Goal: Navigation & Orientation: Find specific page/section

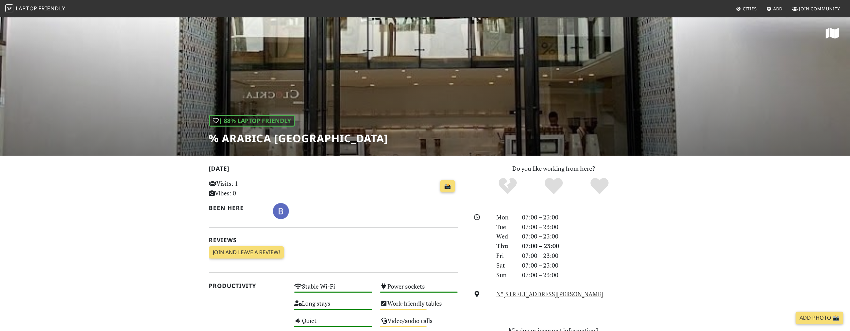
scroll to position [167, 0]
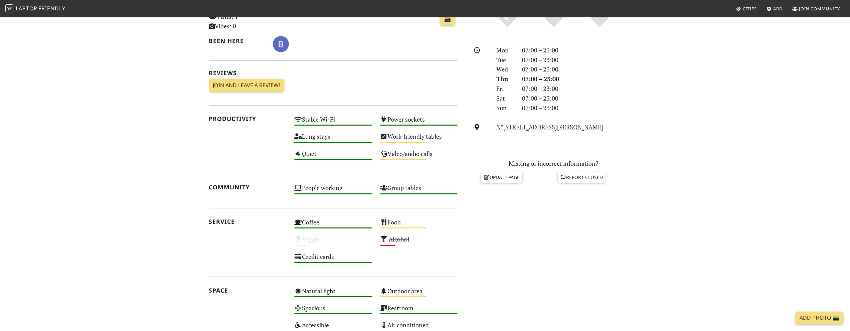
click at [176, 184] on section "Today Visits: 1 Vibes: 0 📸 Been here Reviews Join and leave a review! Join and …" at bounding box center [425, 198] width 850 height 418
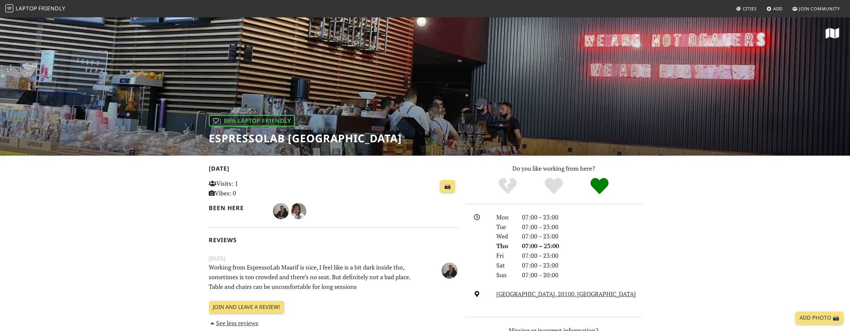
scroll to position [301, 0]
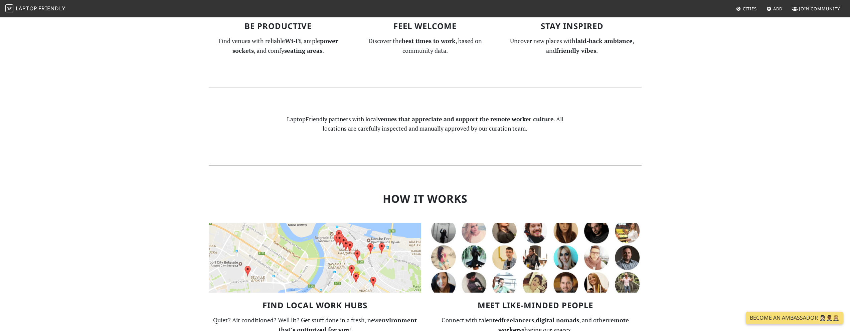
scroll to position [301, 0]
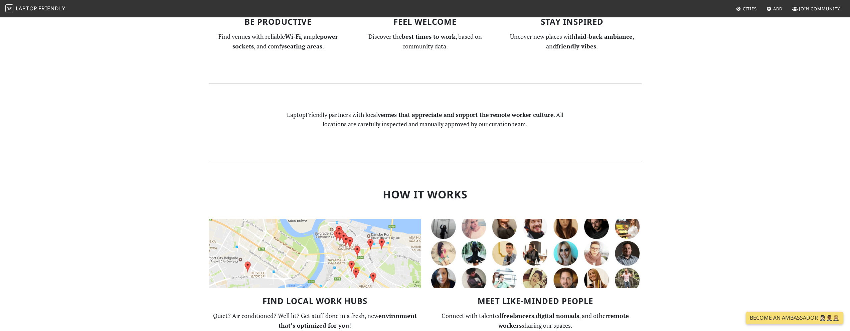
click at [745, 7] on span "Cities" at bounding box center [750, 9] width 14 height 6
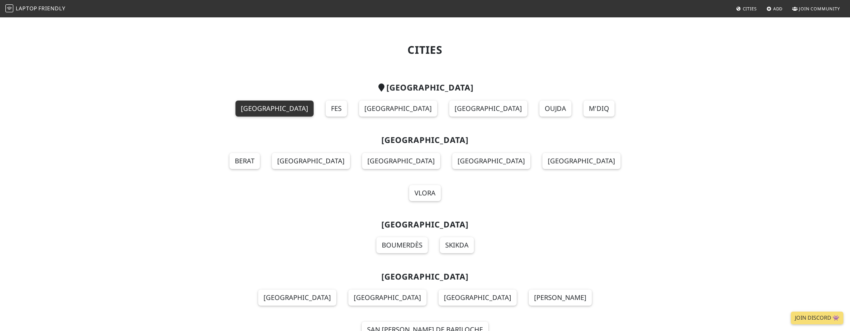
click at [305, 104] on link "[GEOGRAPHIC_DATA]" at bounding box center [275, 109] width 78 height 16
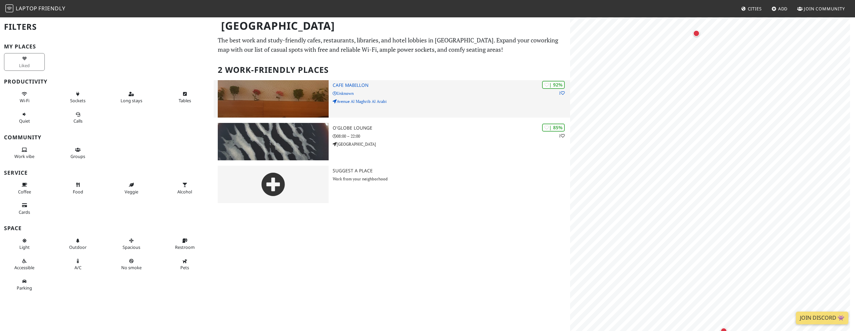
click at [400, 99] on p "Avenue Al Maghrib Al Arabi" at bounding box center [452, 101] width 238 height 6
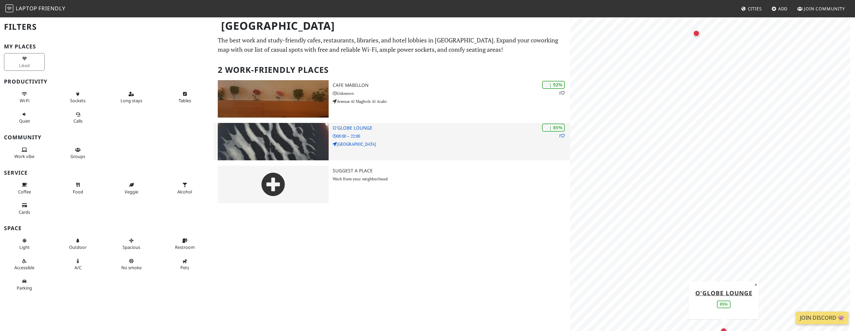
click at [315, 143] on img at bounding box center [273, 141] width 111 height 37
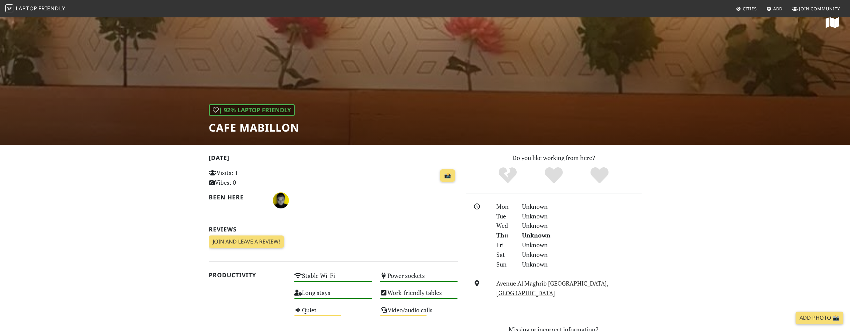
scroll to position [29, 0]
